Goal: Find contact information: Find contact information

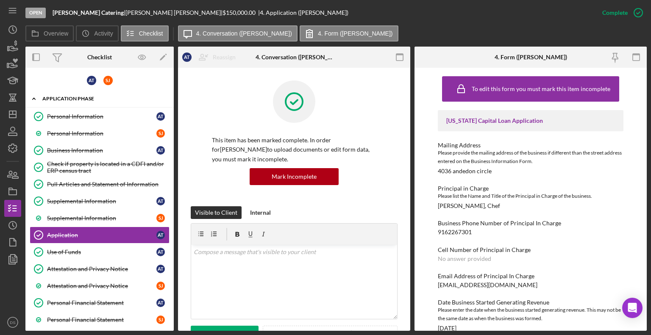
scroll to position [400, 0]
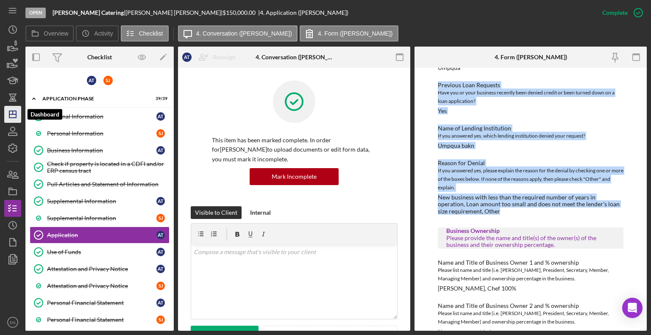
click at [9, 120] on icon "Icon/Dashboard" at bounding box center [12, 114] width 21 height 21
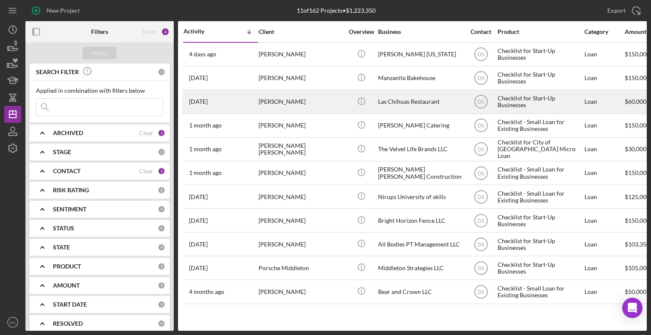
click at [289, 100] on div "[PERSON_NAME]" at bounding box center [300, 102] width 85 height 22
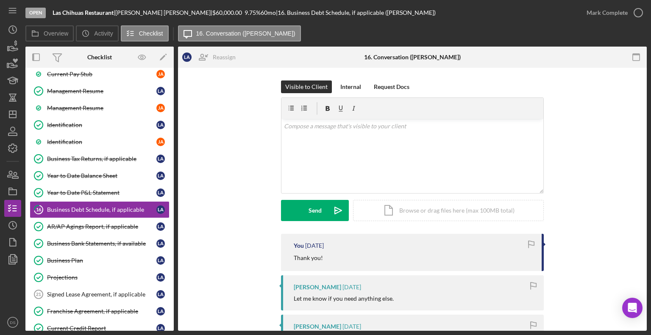
scroll to position [352, 0]
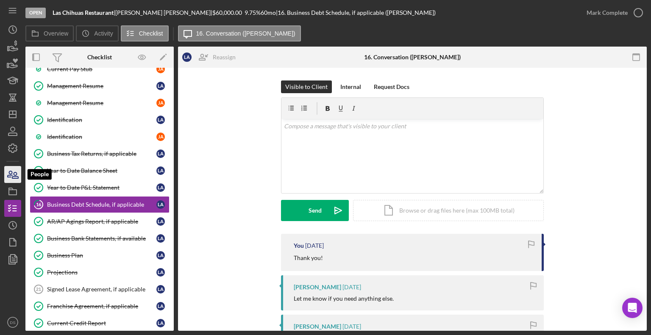
click at [14, 182] on icon "button" at bounding box center [12, 174] width 21 height 21
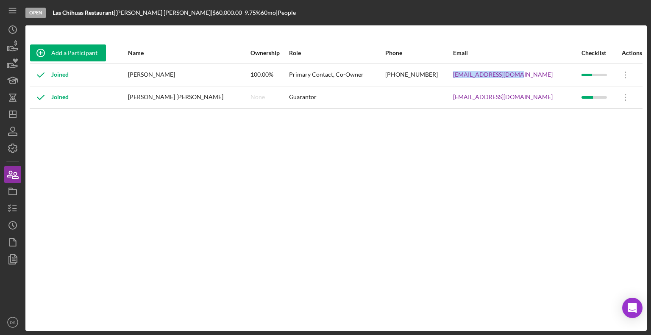
drag, startPoint x: 456, startPoint y: 76, endPoint x: 532, endPoint y: 75, distance: 76.2
click at [532, 75] on tr "Joined [PERSON_NAME] 100.00% Primary Contact, Co-Owner [PHONE_NUMBER] [EMAIL_AD…" at bounding box center [336, 75] width 612 height 22
copy tr "[EMAIL_ADDRESS][DOMAIN_NAME]"
drag, startPoint x: 141, startPoint y: 74, endPoint x: 206, endPoint y: 74, distance: 64.4
click at [206, 74] on tr "Joined [PERSON_NAME] 100.00% Primary Contact, Co-Owner [PHONE_NUMBER] [EMAIL_AD…" at bounding box center [336, 75] width 612 height 22
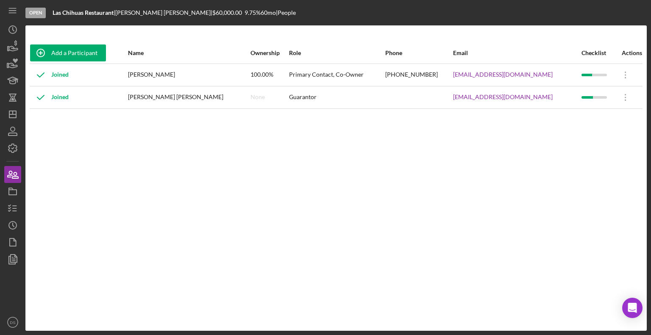
click at [123, 72] on div "Joined" at bounding box center [78, 74] width 97 height 21
drag, startPoint x: 142, startPoint y: 75, endPoint x: 156, endPoint y: 73, distance: 14.1
click at [156, 73] on tr "Joined [PERSON_NAME] 100.00% Primary Contact, Co-Owner [PHONE_NUMBER] [EMAIL_AD…" at bounding box center [336, 75] width 612 height 22
click at [127, 72] on div "Joined" at bounding box center [78, 74] width 97 height 21
drag, startPoint x: 143, startPoint y: 73, endPoint x: 149, endPoint y: 74, distance: 5.9
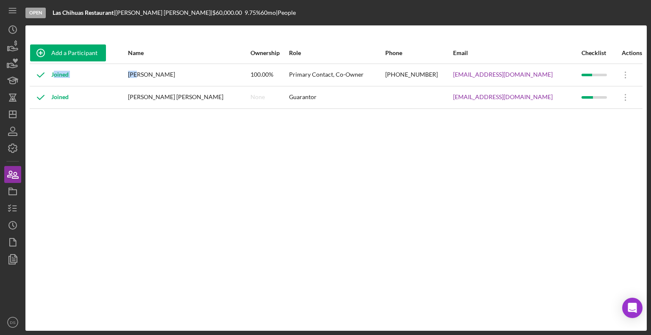
click at [149, 74] on tr "Joined [PERSON_NAME] 100.00% Primary Contact, Co-Owner [PHONE_NUMBER] [EMAIL_AD…" at bounding box center [336, 75] width 612 height 22
click at [213, 79] on div "[PERSON_NAME]" at bounding box center [189, 74] width 122 height 21
drag, startPoint x: 207, startPoint y: 75, endPoint x: 144, endPoint y: 79, distance: 63.2
click at [144, 79] on td "[PERSON_NAME]" at bounding box center [188, 75] width 122 height 22
copy div "[PERSON_NAME]"
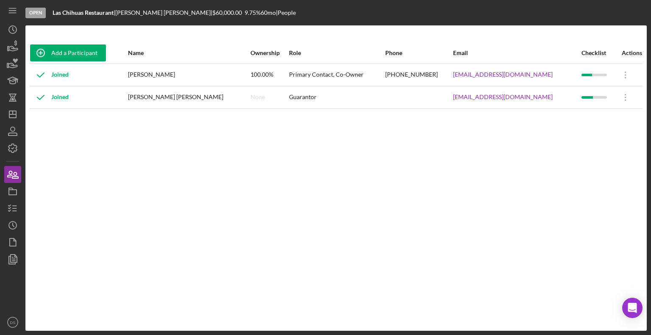
click at [61, 13] on b "Las Chihuas Restaurant" at bounding box center [83, 12] width 61 height 7
drag, startPoint x: 51, startPoint y: 11, endPoint x: 114, endPoint y: 8, distance: 62.3
click at [114, 8] on div "Open Las Chihuas Restaurant | [PERSON_NAME] | $60,000.00 9.75 % 60 mo | People" at bounding box center [335, 12] width 621 height 25
copy b "Las Chihuas Restaurant"
